Goal: Task Accomplishment & Management: Manage account settings

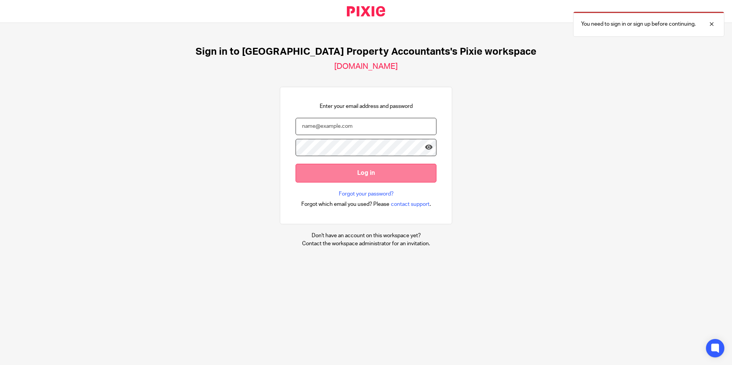
type input "[EMAIL_ADDRESS][DOMAIN_NAME]"
click at [352, 172] on input "Log in" at bounding box center [366, 173] width 141 height 19
